Goal: Find specific page/section: Find specific page/section

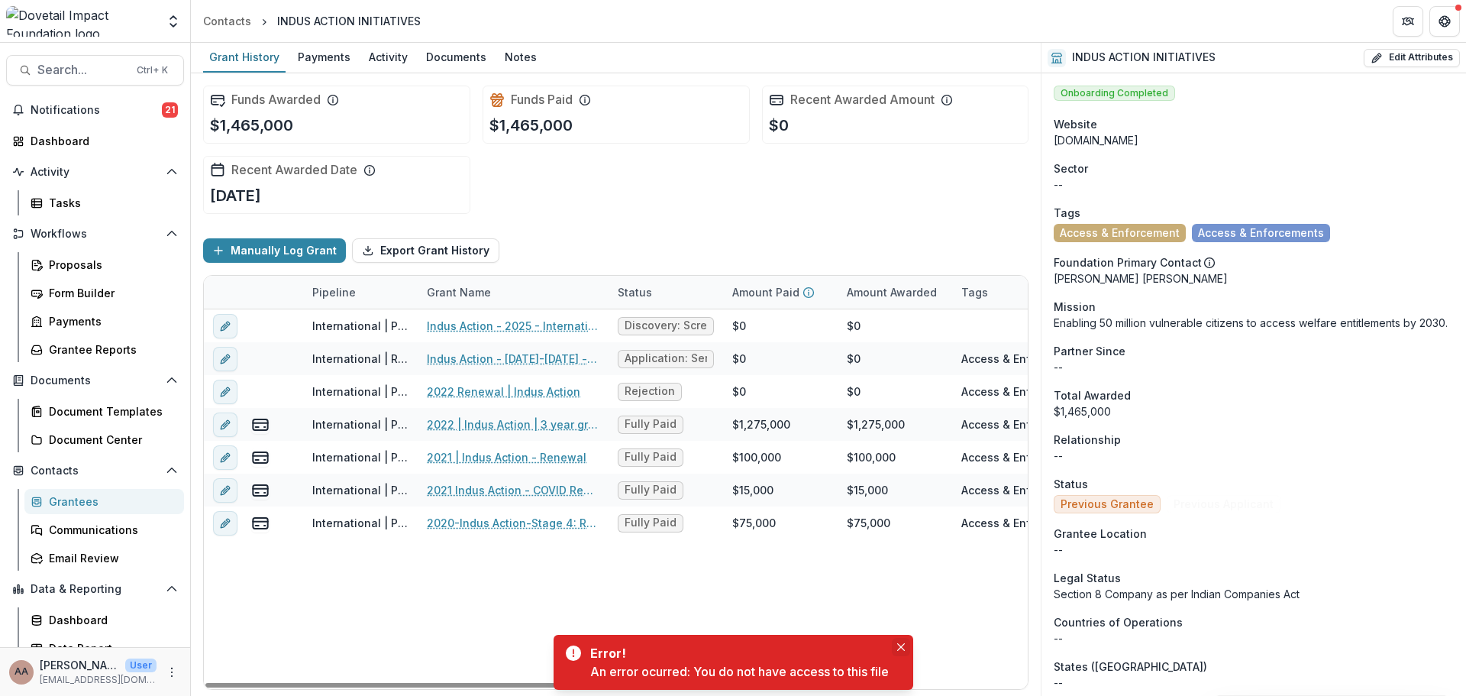
click at [905, 647] on icon "Close" at bounding box center [901, 647] width 8 height 8
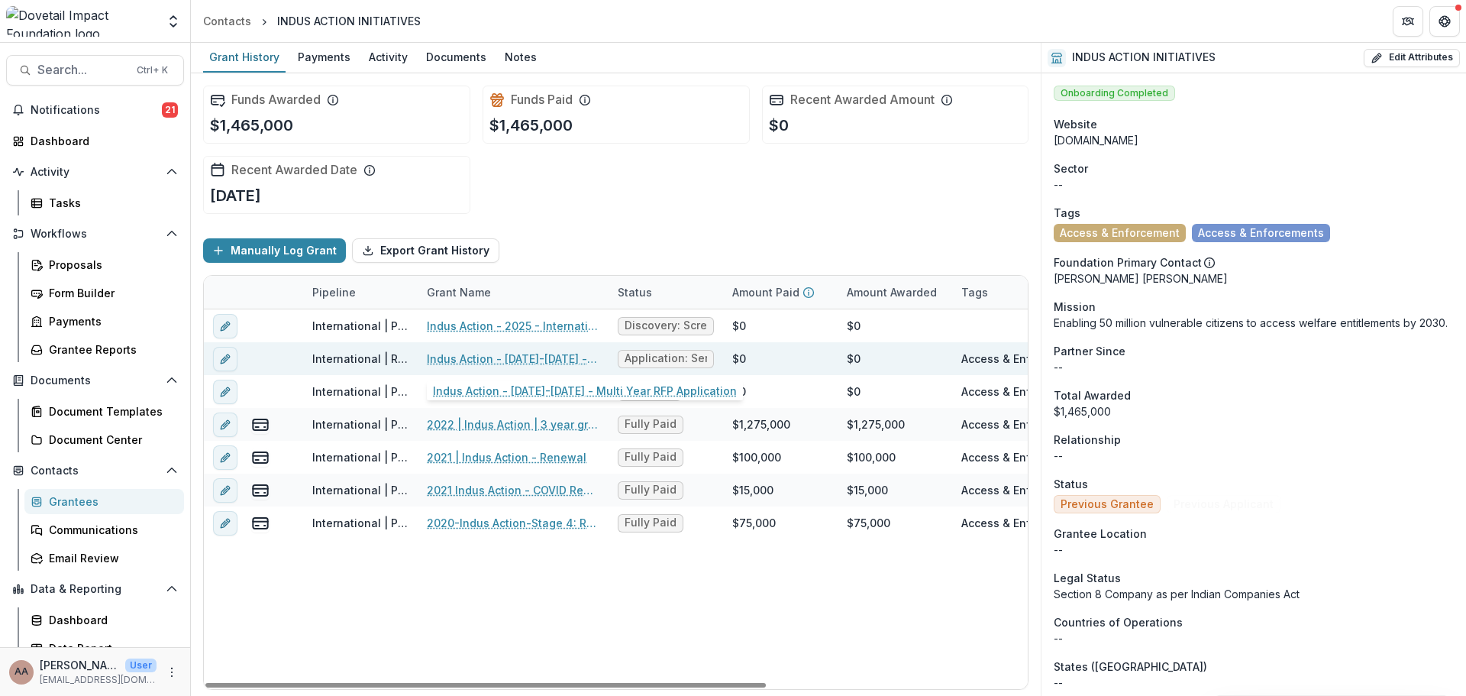
click at [493, 354] on link "Indus Action - [DATE]-[DATE] - Multi Year RFP Application" at bounding box center [513, 359] width 173 height 16
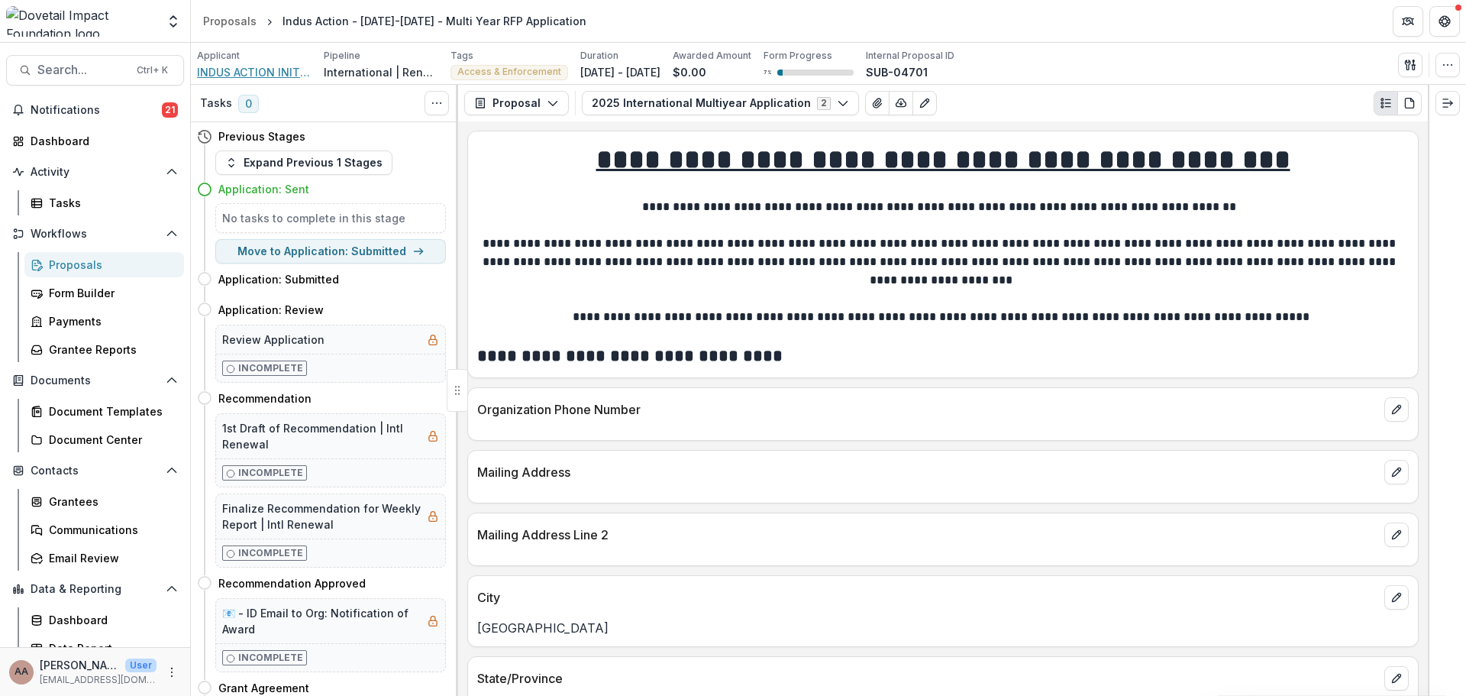
click at [261, 74] on span "INDUS ACTION INITIATIVES" at bounding box center [254, 72] width 115 height 16
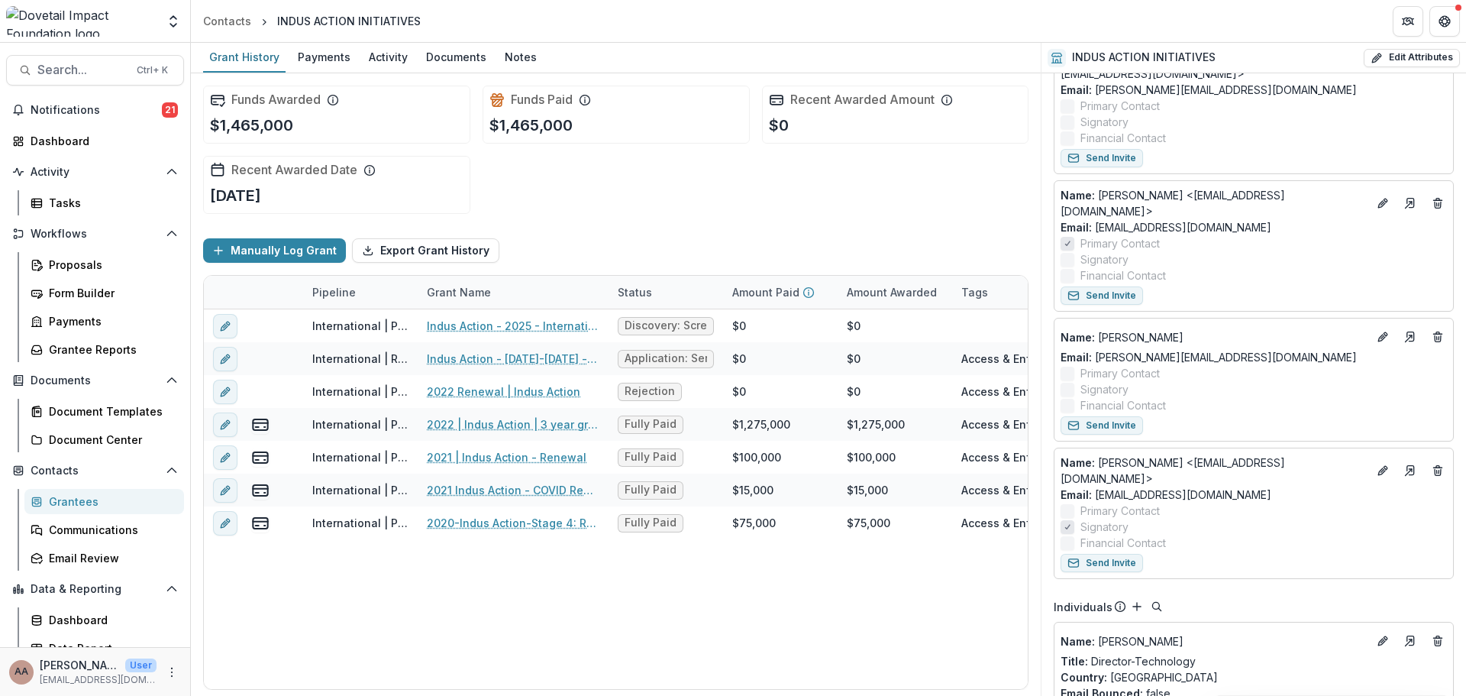
scroll to position [1909, 0]
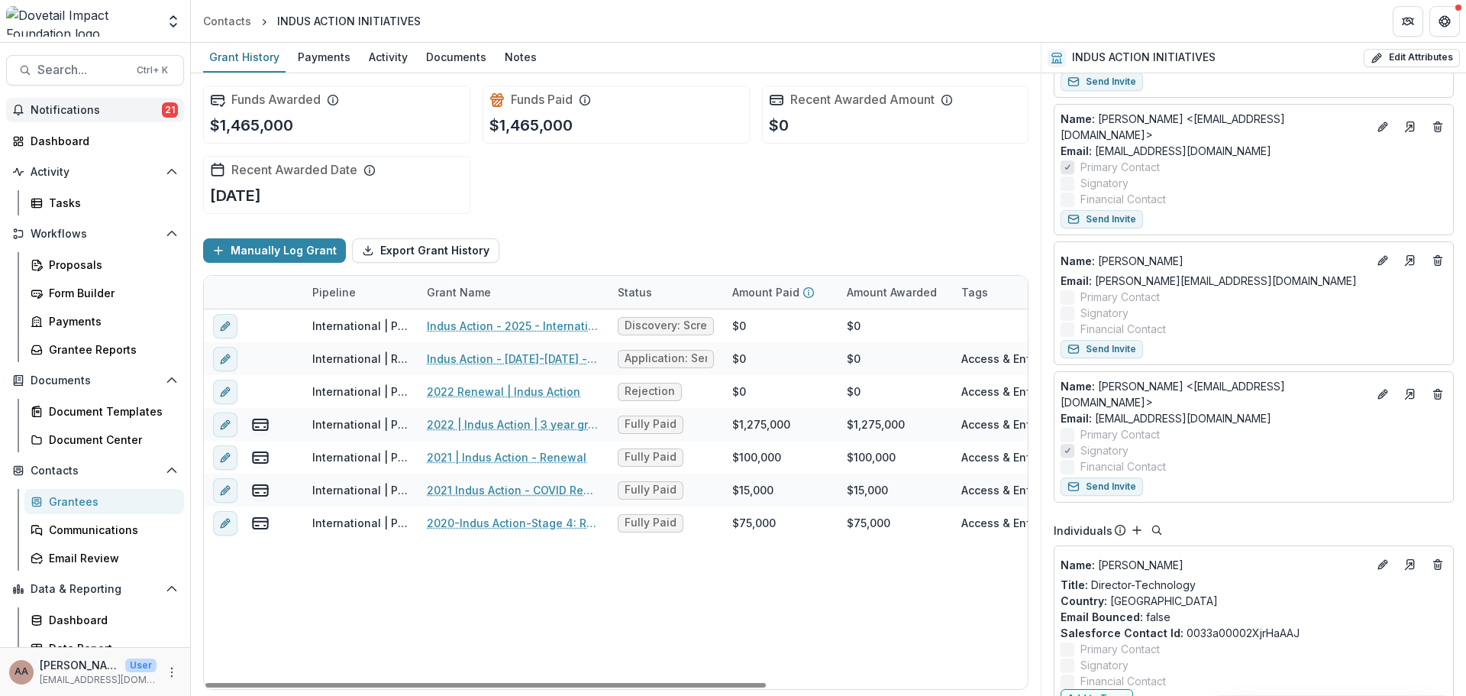
click at [115, 104] on span "Notifications" at bounding box center [96, 110] width 131 height 13
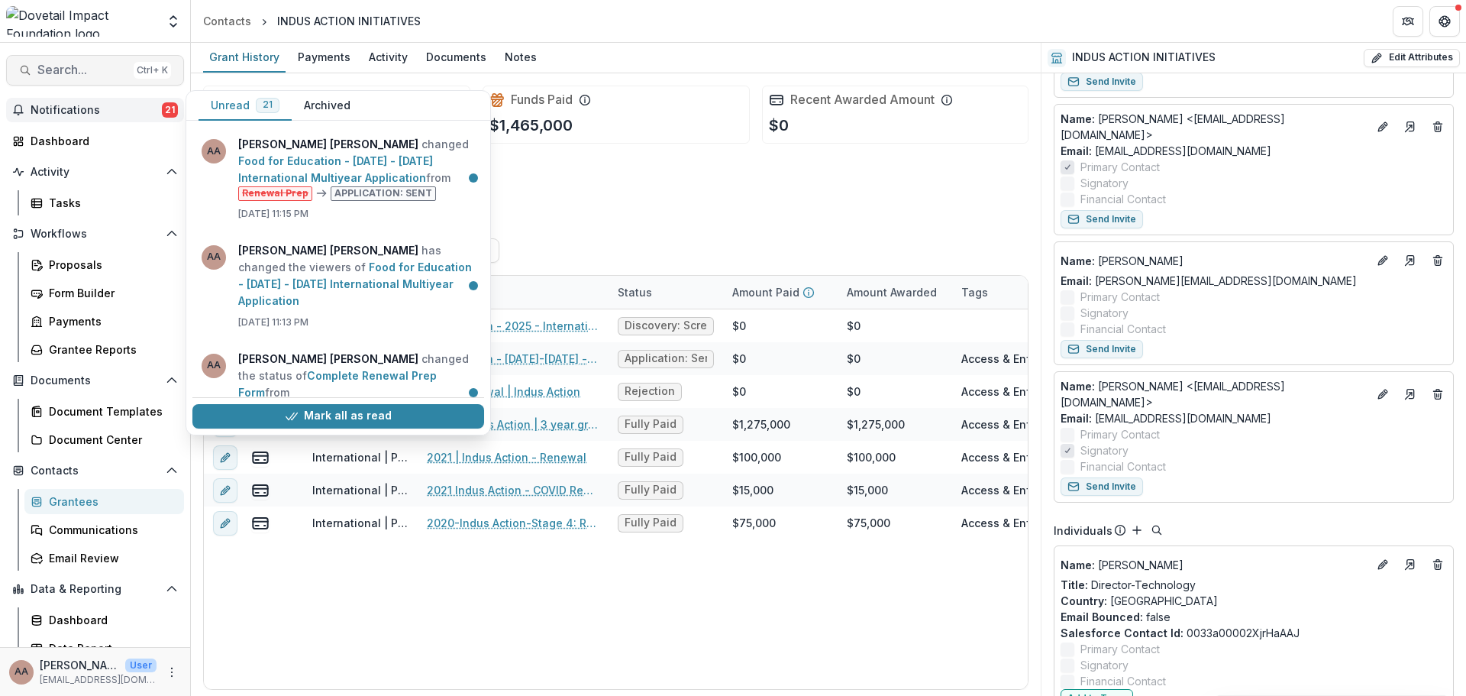
click at [81, 72] on span "Search..." at bounding box center [82, 70] width 90 height 15
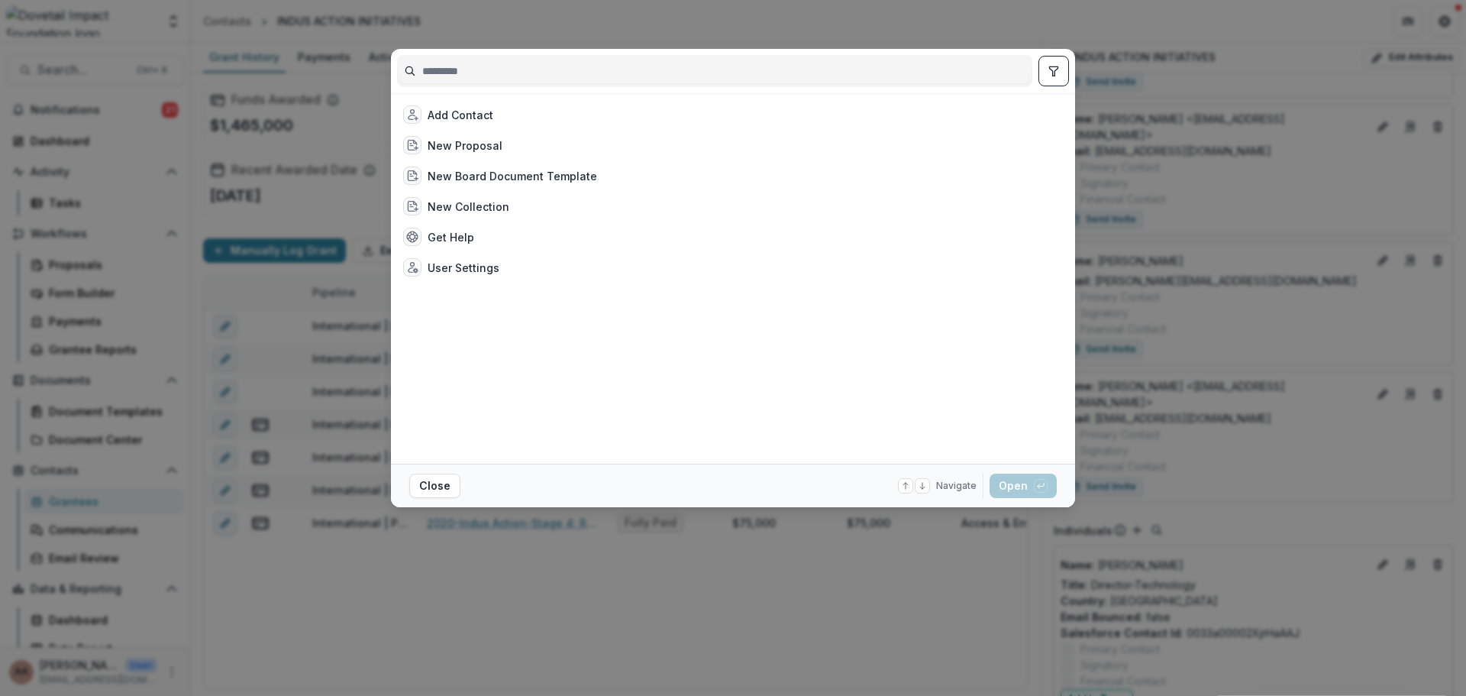
click at [530, 82] on input at bounding box center [715, 71] width 634 height 24
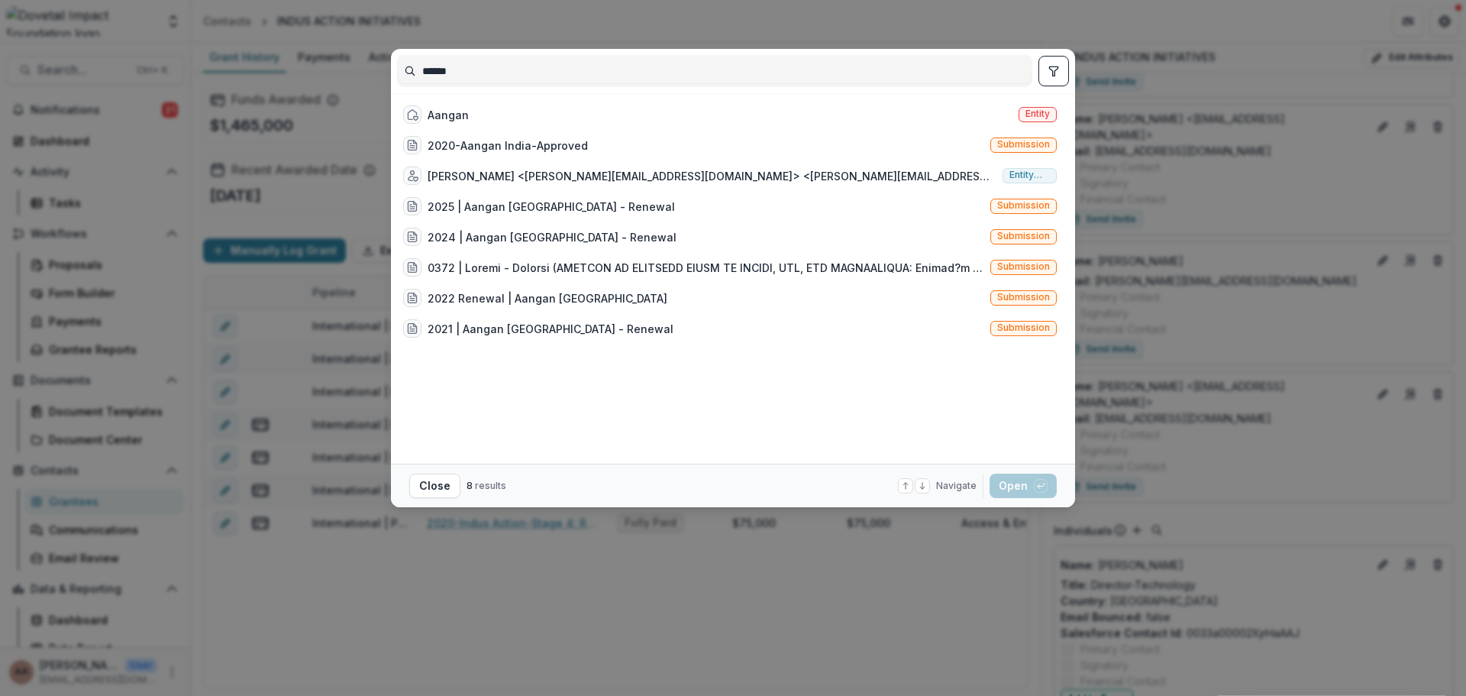
type input "******"
click at [552, 118] on div "Aangan Entity" at bounding box center [730, 114] width 666 height 31
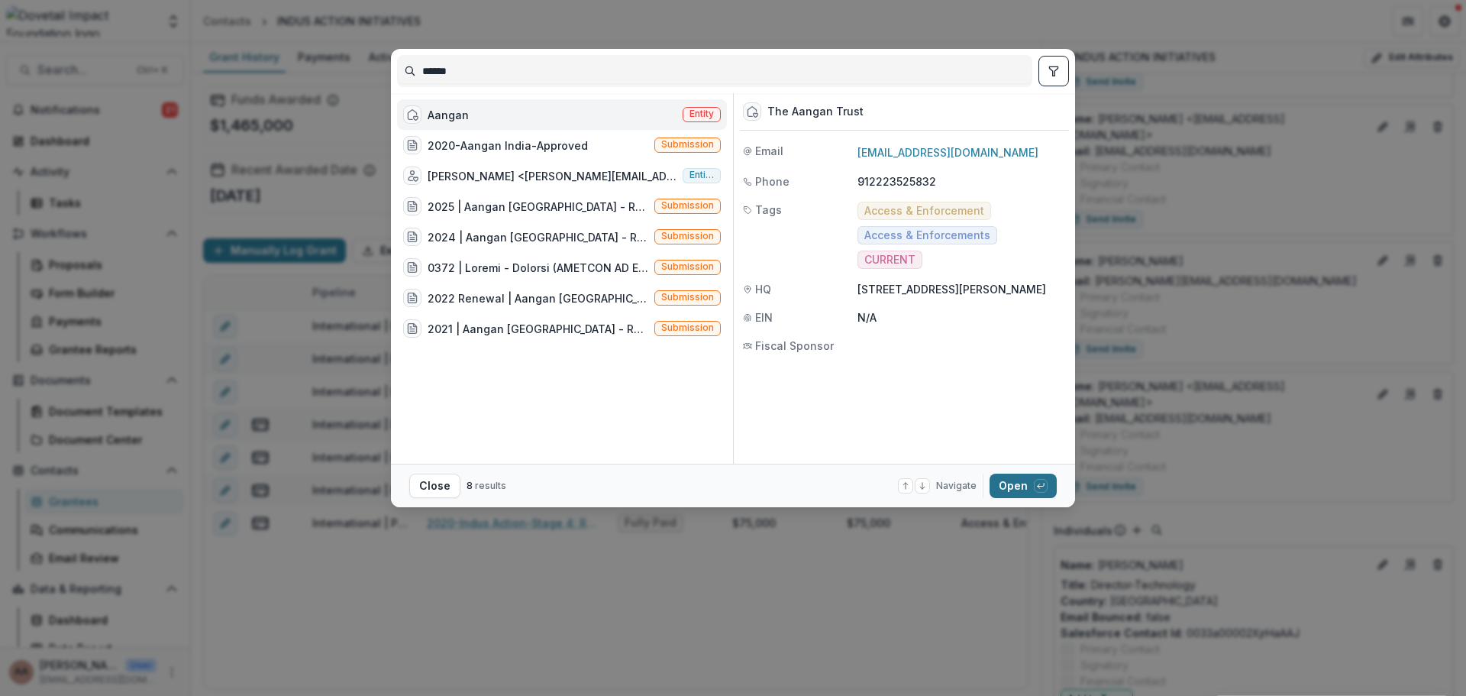
click at [1039, 484] on icon "button" at bounding box center [1040, 485] width 9 height 9
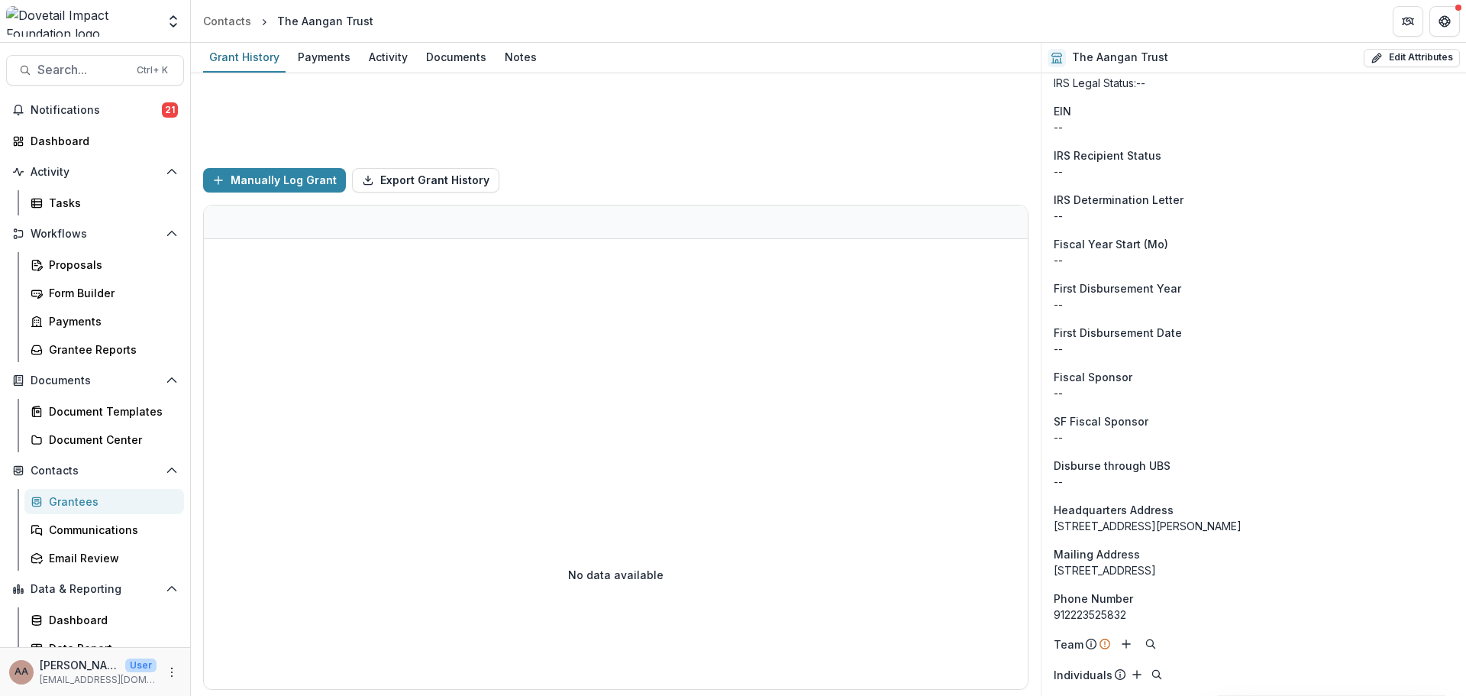
scroll to position [1417, 0]
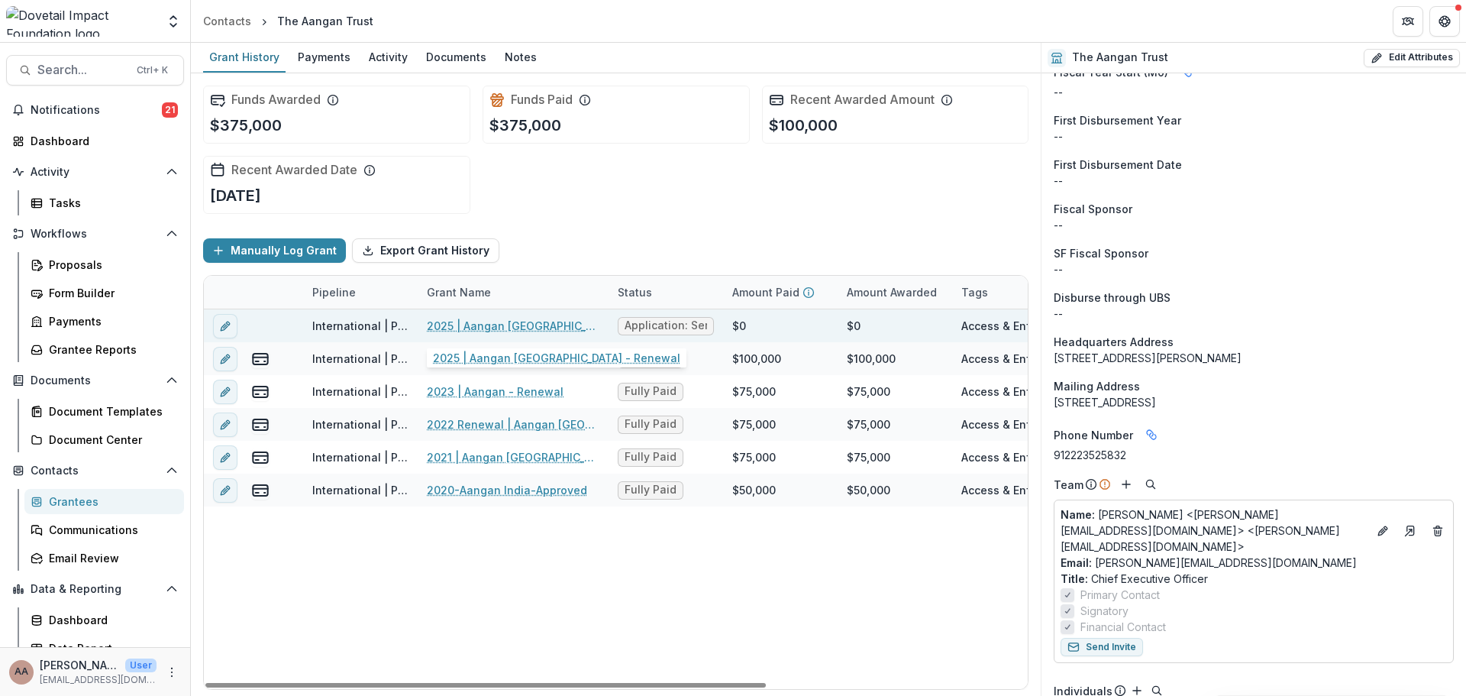
click at [491, 329] on link "2025 | Aangan [GEOGRAPHIC_DATA] - Renewal" at bounding box center [513, 326] width 173 height 16
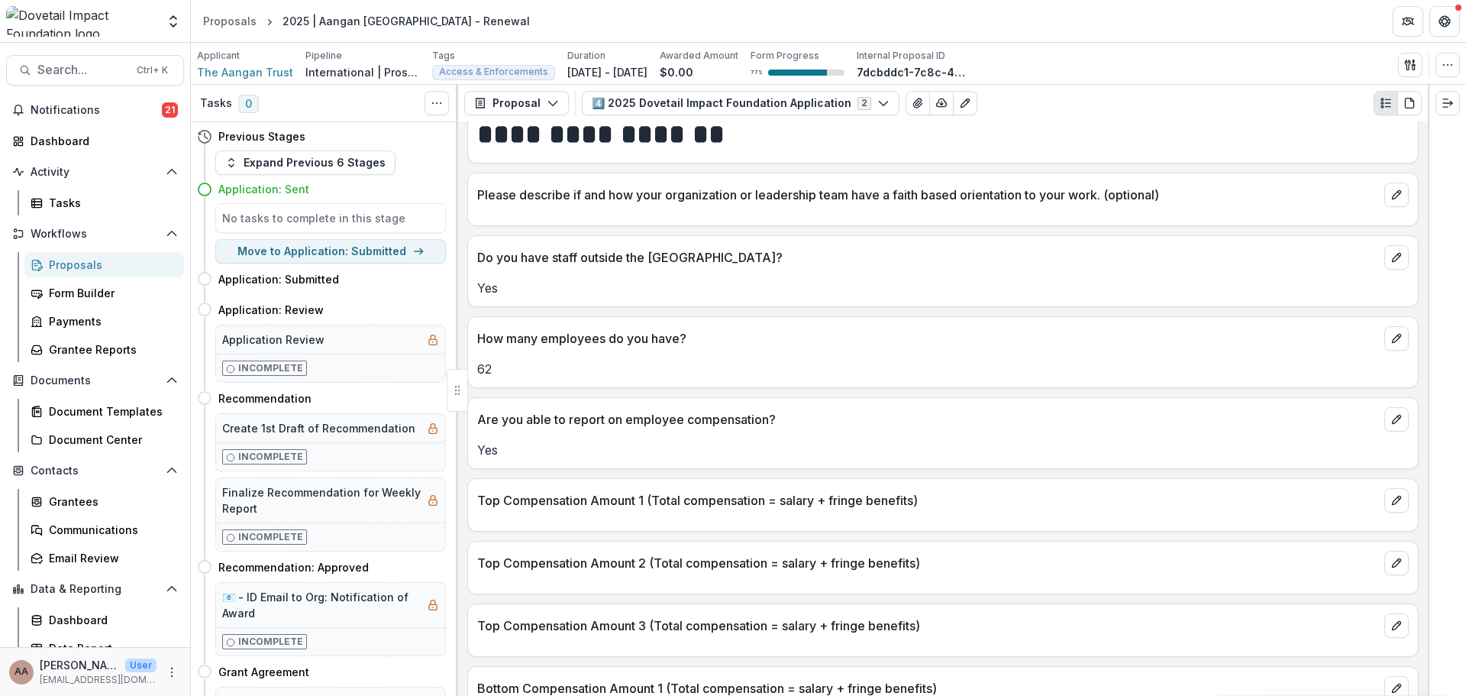
scroll to position [8337, 0]
